Goal: Information Seeking & Learning: Find specific fact

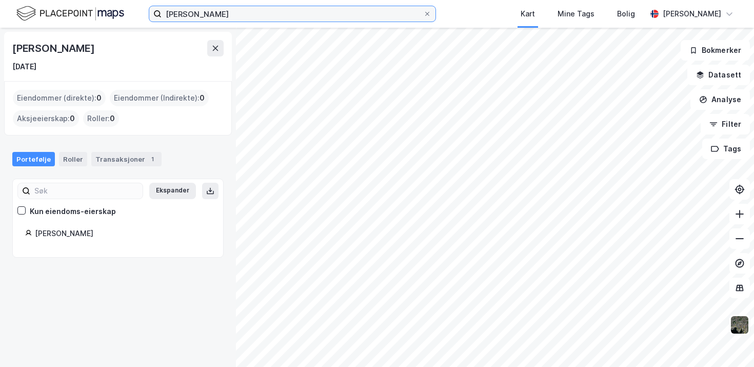
click at [218, 12] on input "marius ekstrøm" at bounding box center [291, 13] width 261 height 15
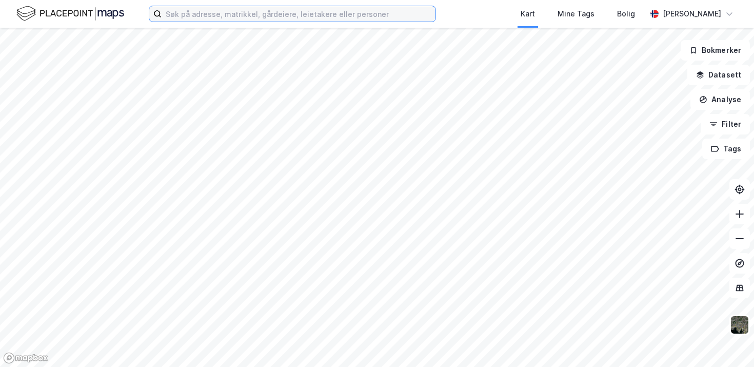
click at [250, 17] on input at bounding box center [298, 13] width 274 height 15
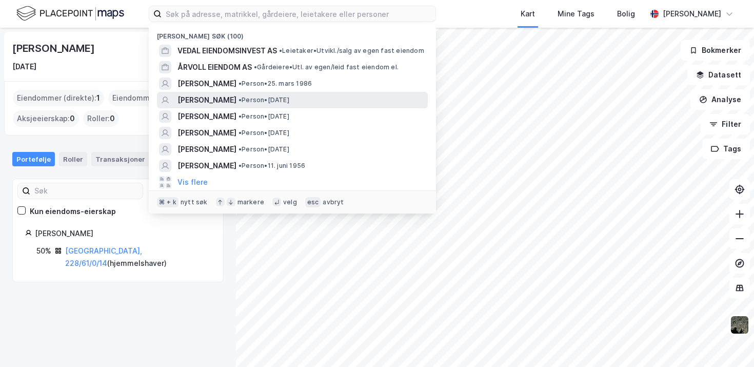
click at [224, 99] on span "[PERSON_NAME]" at bounding box center [206, 100] width 59 height 12
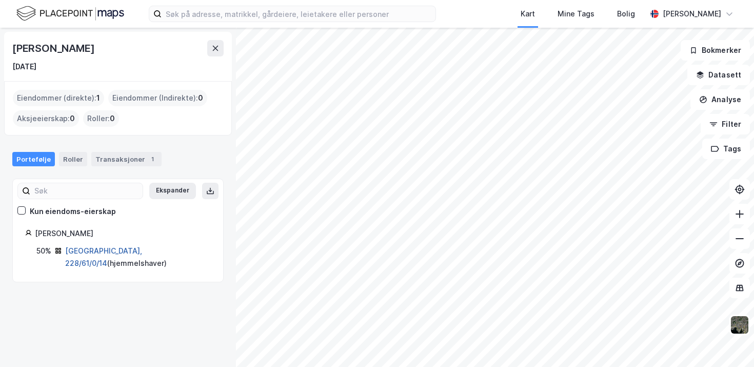
click at [109, 251] on link "[GEOGRAPHIC_DATA], 228/61/0/14" at bounding box center [103, 256] width 77 height 21
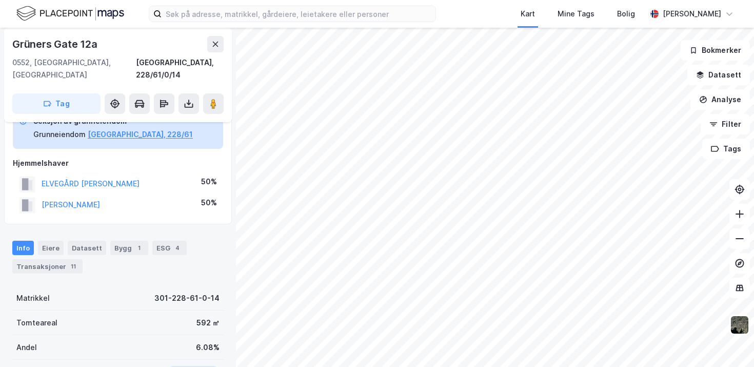
scroll to position [63, 0]
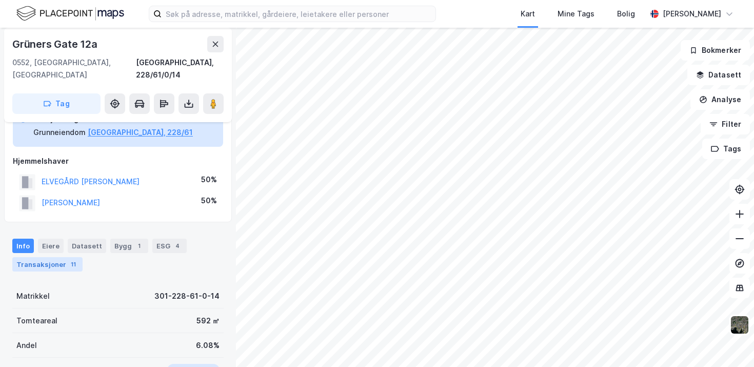
click at [52, 257] on div "Transaksjoner 11" at bounding box center [47, 264] width 70 height 14
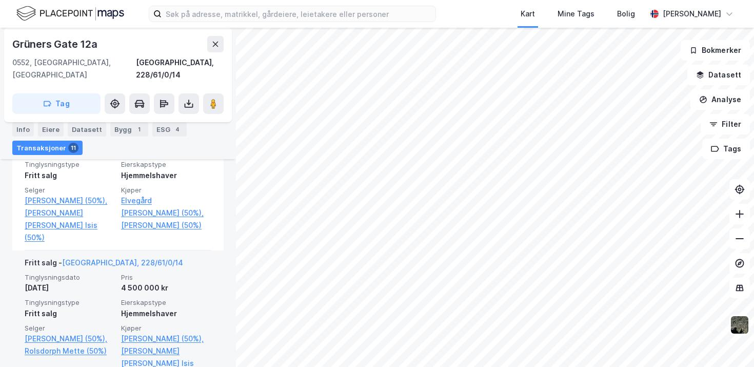
scroll to position [410, 0]
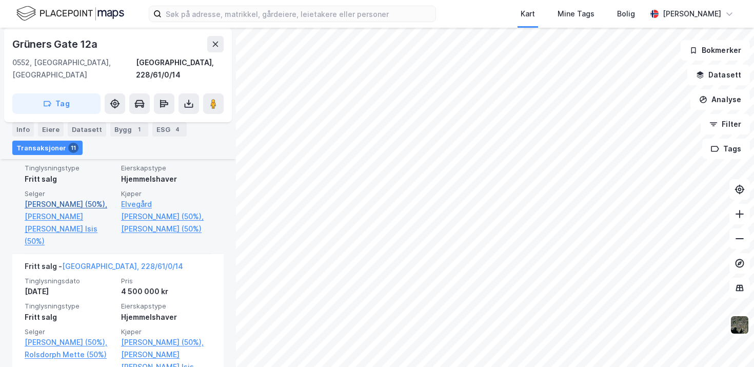
click at [58, 198] on link "[PERSON_NAME] (50%)," at bounding box center [70, 204] width 90 height 12
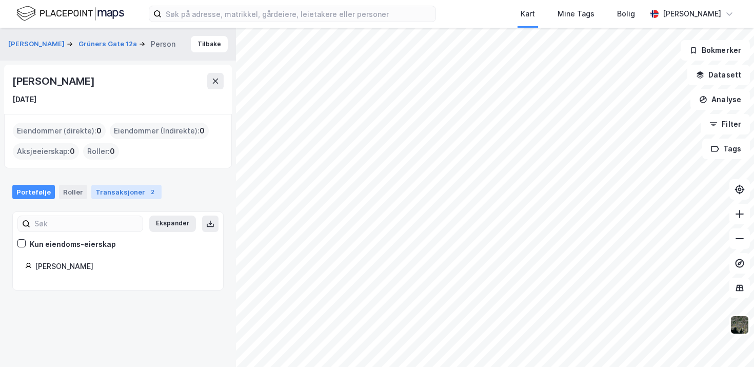
click at [126, 192] on div "Transaksjoner 2" at bounding box center [126, 192] width 70 height 14
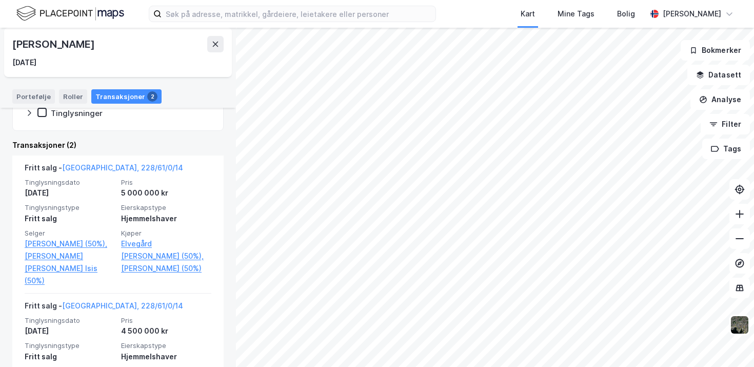
scroll to position [219, 0]
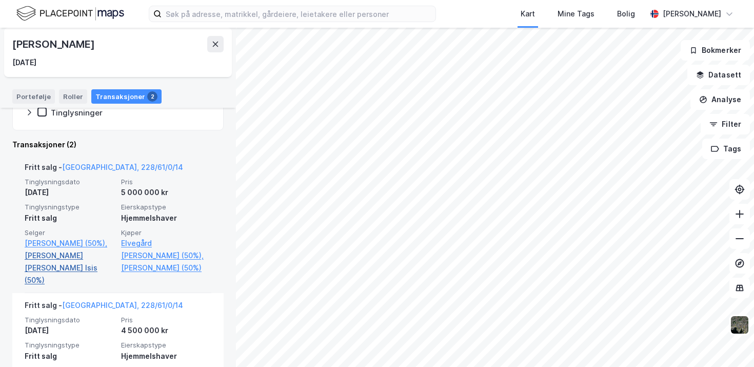
click at [65, 270] on link "[PERSON_NAME] [PERSON_NAME] Isis (50%)" at bounding box center [70, 267] width 90 height 37
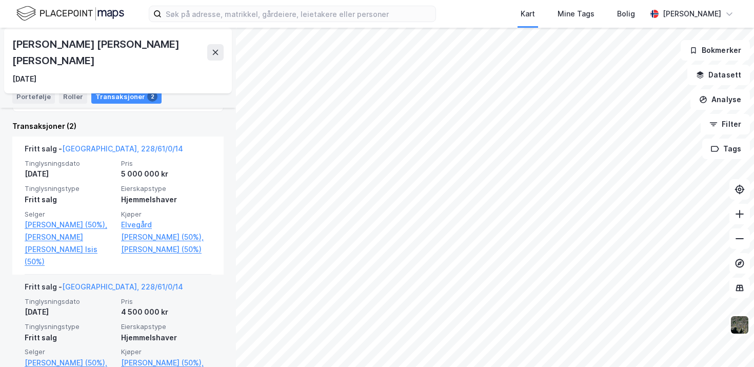
scroll to position [244, 0]
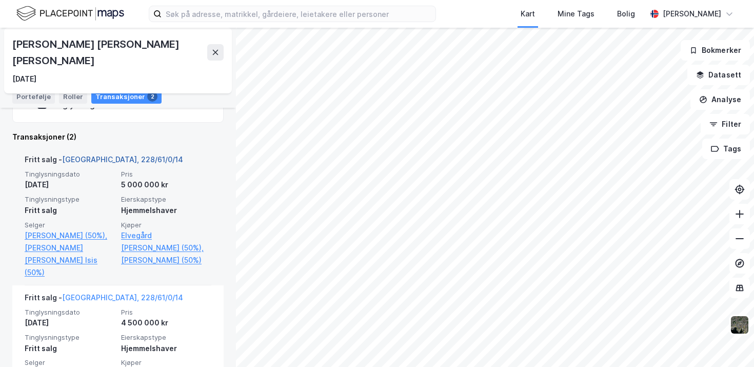
click at [90, 155] on link "[GEOGRAPHIC_DATA], 228/61/0/14" at bounding box center [122, 159] width 121 height 9
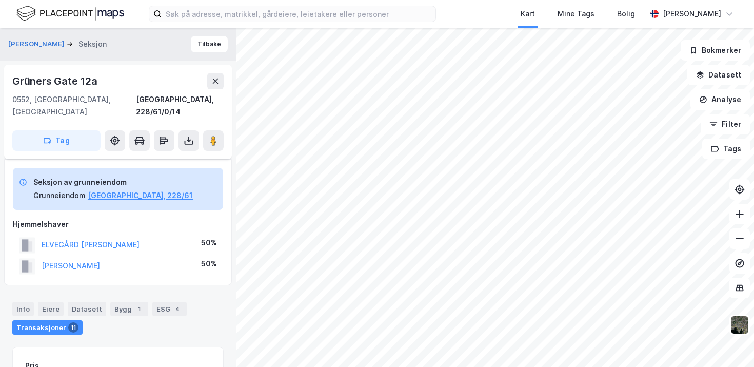
scroll to position [159, 0]
